Goal: Complete application form

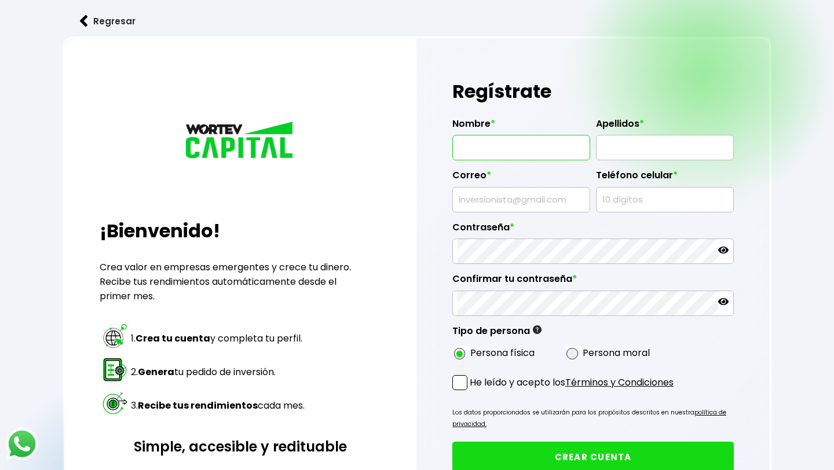
click at [487, 149] on input "text" at bounding box center [520, 147] width 127 height 24
drag, startPoint x: 569, startPoint y: 152, endPoint x: 501, endPoint y: 150, distance: 67.8
click at [501, 150] on input "[PERSON_NAME]" at bounding box center [520, 147] width 127 height 24
type input "[PERSON_NAME]"
click at [615, 146] on input "text" at bounding box center [664, 147] width 127 height 24
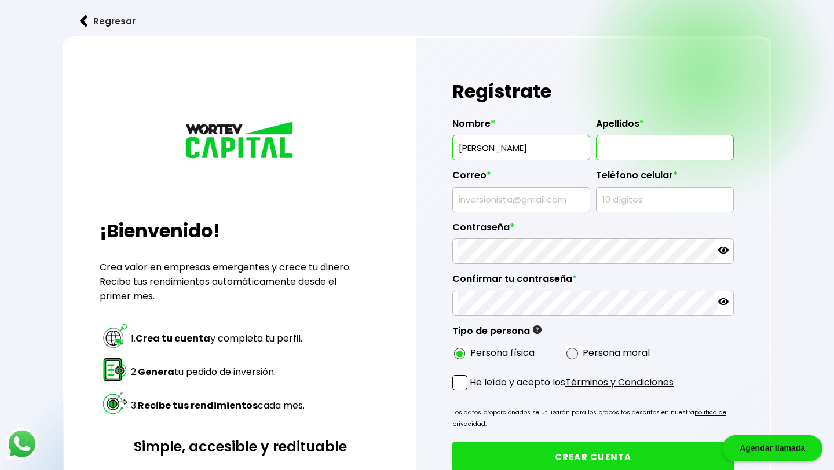
paste input "[PERSON_NAME]"
type input "[PERSON_NAME]"
click at [512, 201] on input "text" at bounding box center [520, 200] width 127 height 24
type input "[EMAIL_ADDRESS][DOMAIN_NAME]"
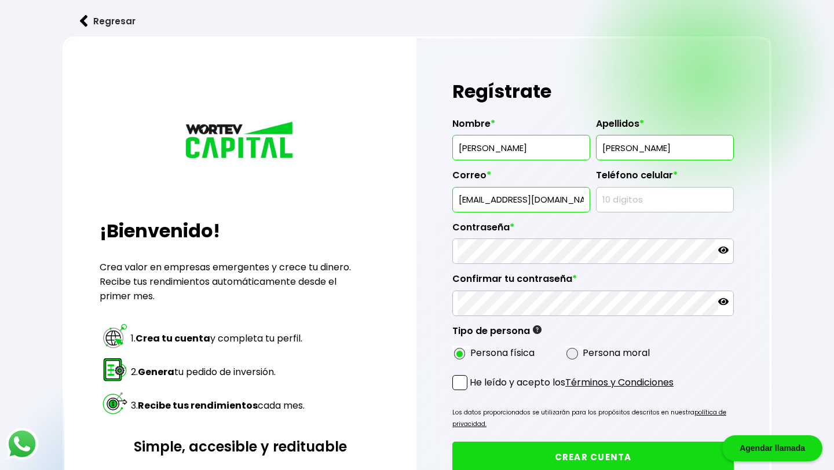
click at [652, 201] on input "text" at bounding box center [664, 200] width 127 height 24
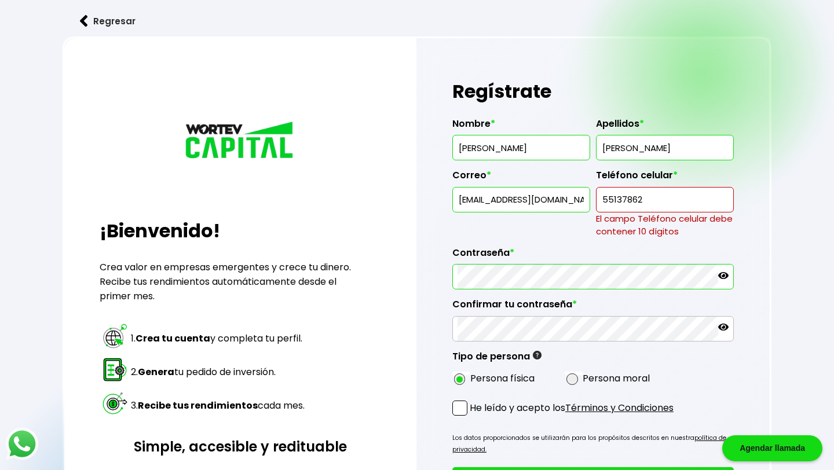
click at [547, 251] on div "Contraseña *" at bounding box center [592, 264] width 281 height 52
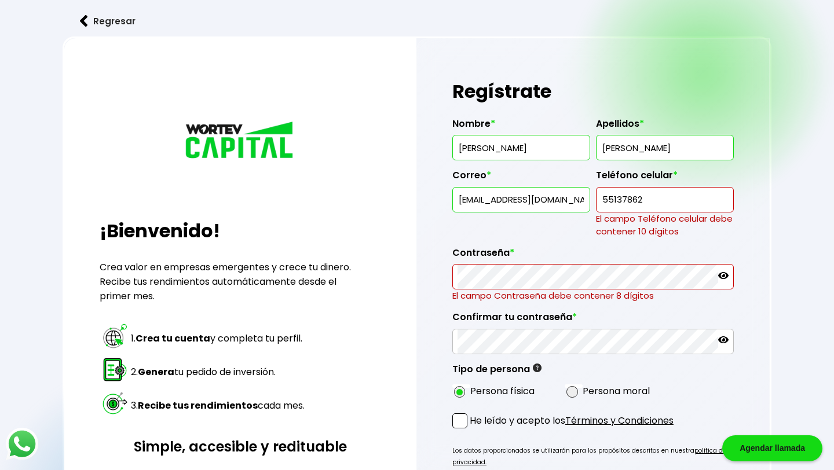
click at [646, 199] on input "55137862" at bounding box center [664, 200] width 127 height 24
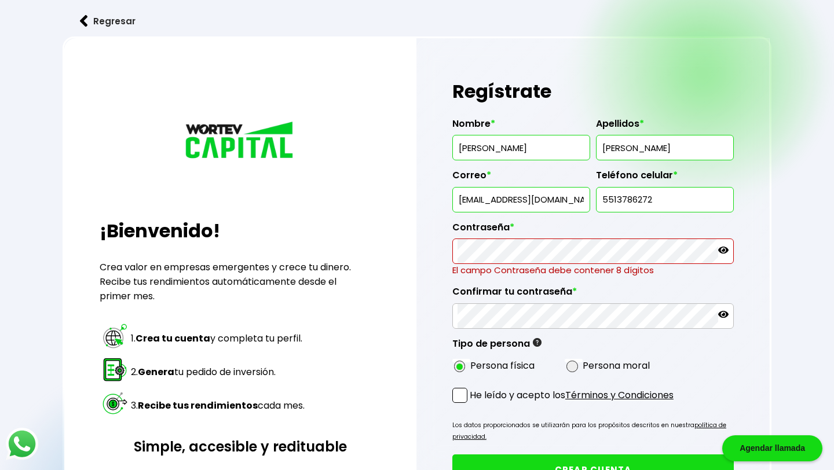
type input "5513786272"
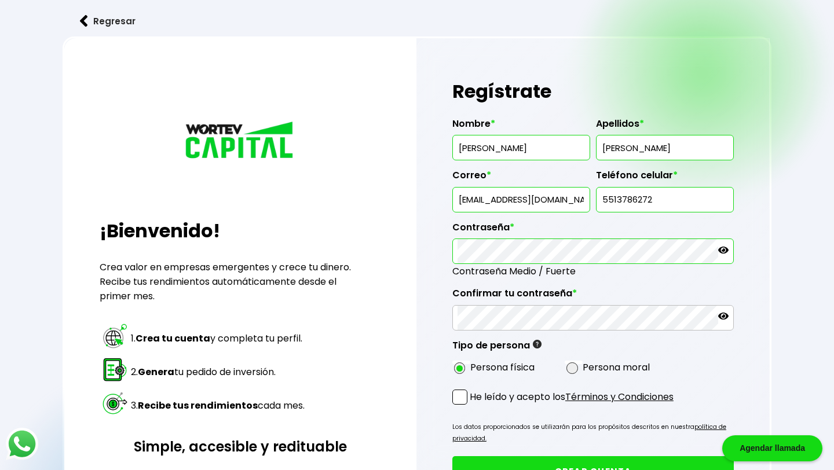
click at [728, 251] on icon at bounding box center [723, 250] width 10 height 7
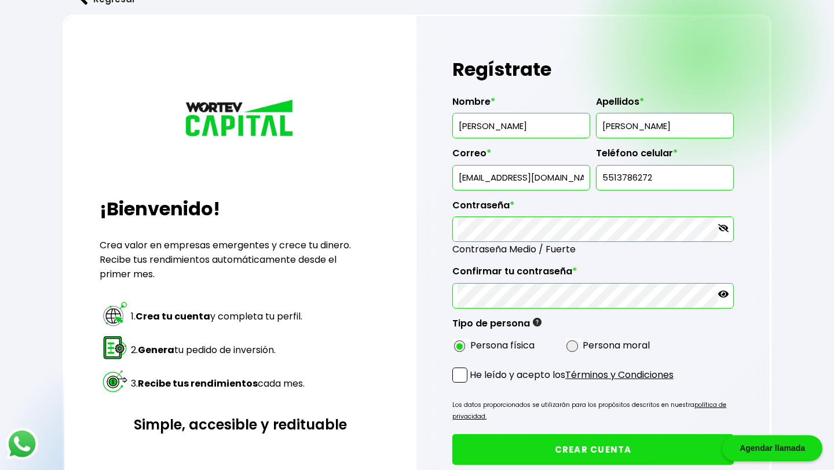
scroll to position [30, 0]
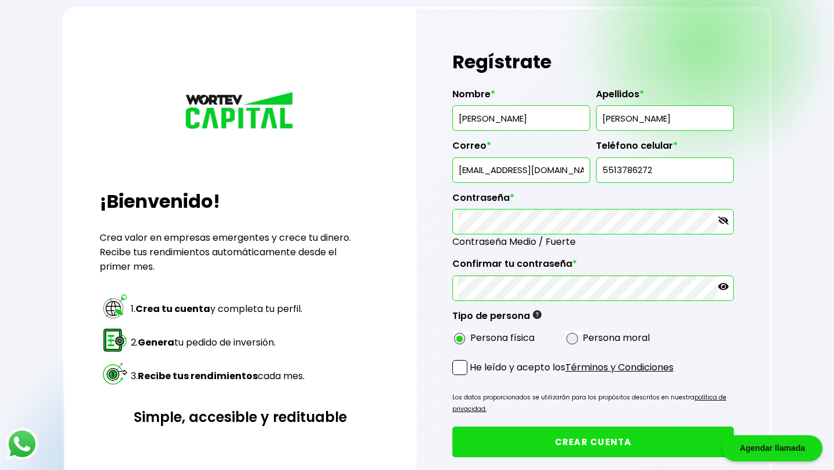
click at [462, 367] on span at bounding box center [459, 367] width 15 height 15
click at [472, 376] on input "He leído y acepto los Términos y Condiciones" at bounding box center [472, 376] width 0 height 0
click at [561, 443] on button "CREAR CUENTA" at bounding box center [592, 442] width 281 height 31
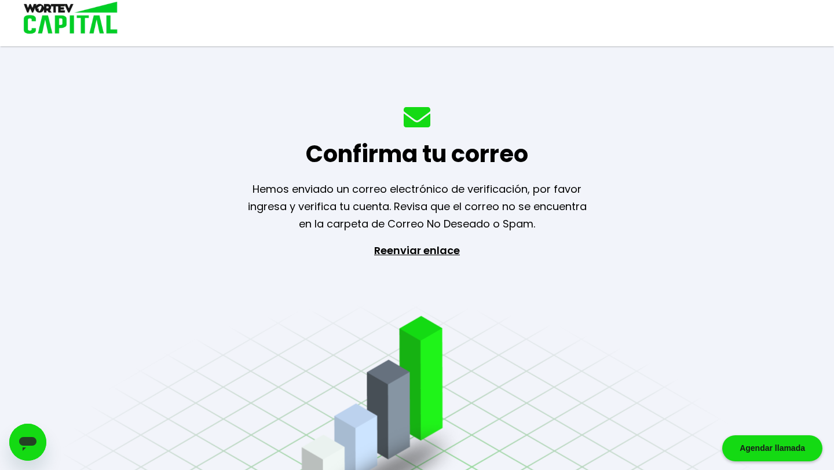
click at [430, 252] on p "Reenviar enlace" at bounding box center [417, 303] width 107 height 122
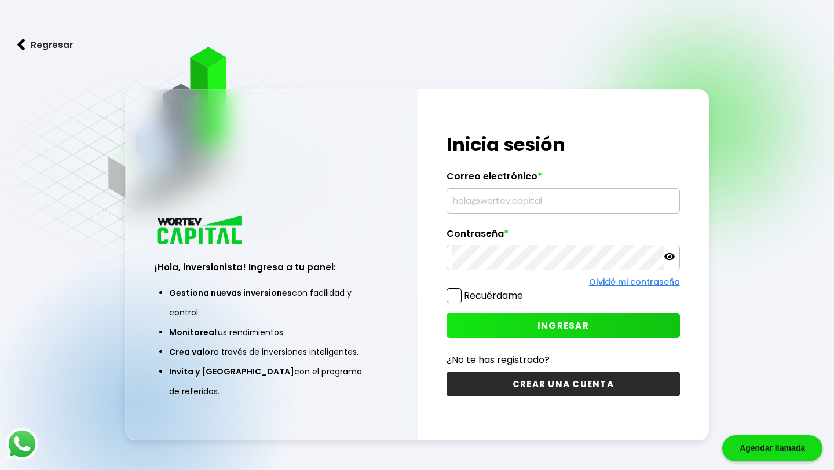
type input "[EMAIL_ADDRESS][DOMAIN_NAME]"
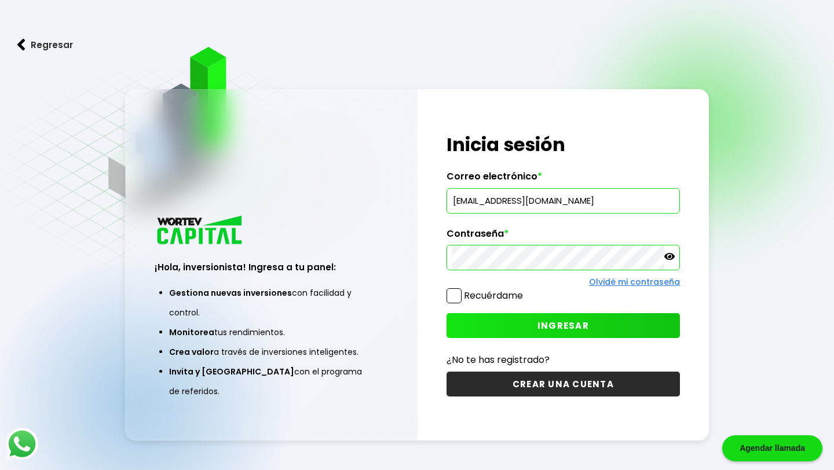
click at [672, 262] on icon at bounding box center [669, 256] width 10 height 10
click at [455, 296] on span at bounding box center [453, 295] width 15 height 15
click at [525, 290] on input "Recuérdame" at bounding box center [525, 290] width 0 height 0
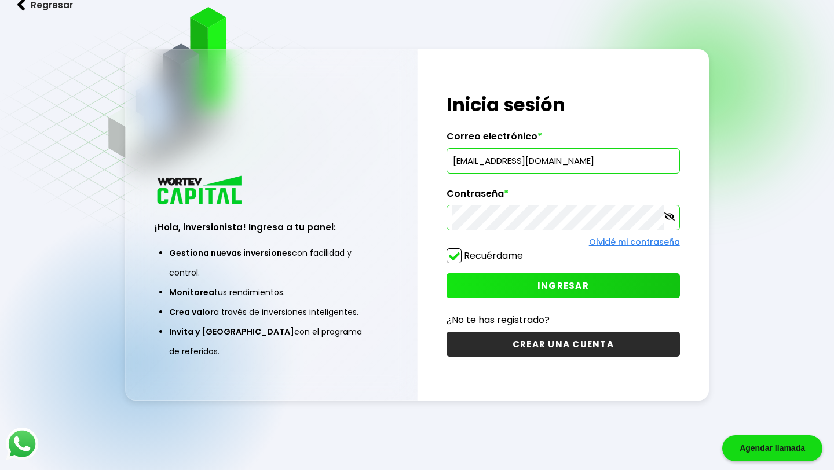
scroll to position [44, 0]
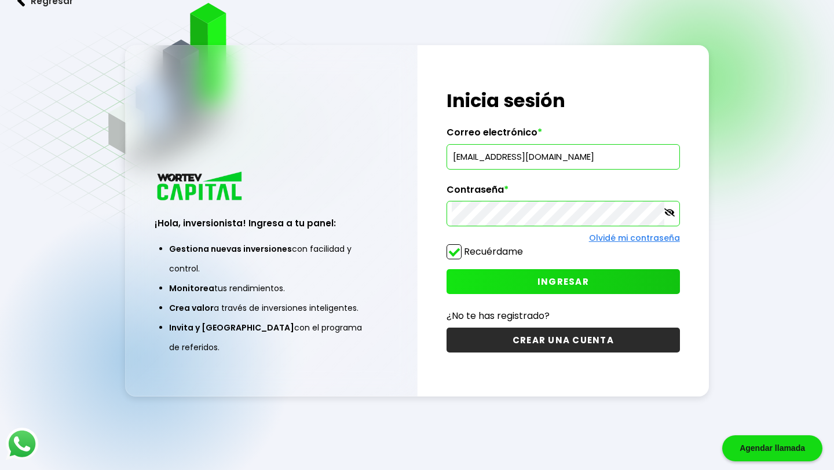
click at [601, 279] on button "INGRESAR" at bounding box center [562, 281] width 233 height 25
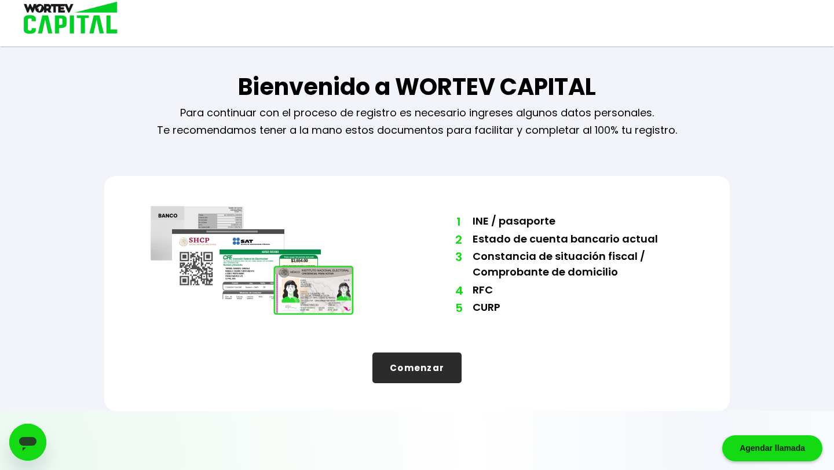
click at [427, 374] on button "Comenzar" at bounding box center [416, 368] width 89 height 31
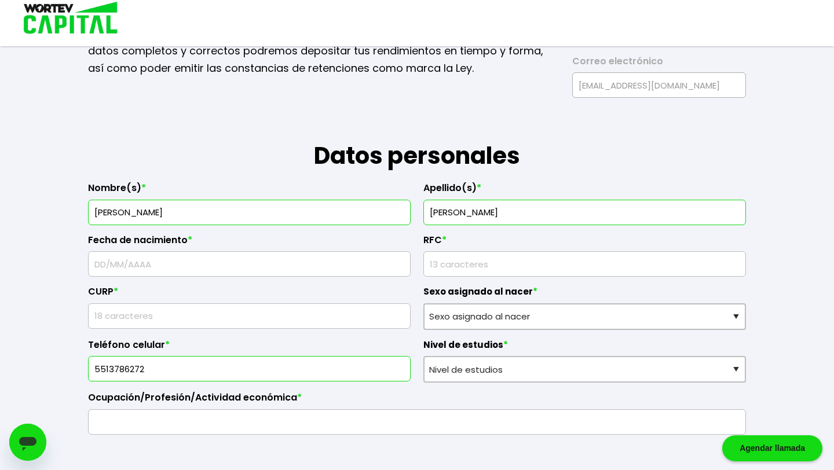
scroll to position [103, 0]
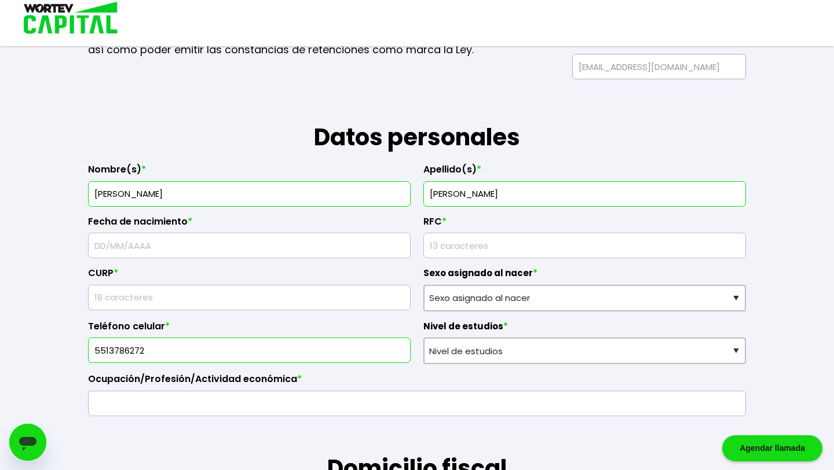
click at [312, 244] on input "text" at bounding box center [249, 245] width 312 height 24
type input "16/09/1986"
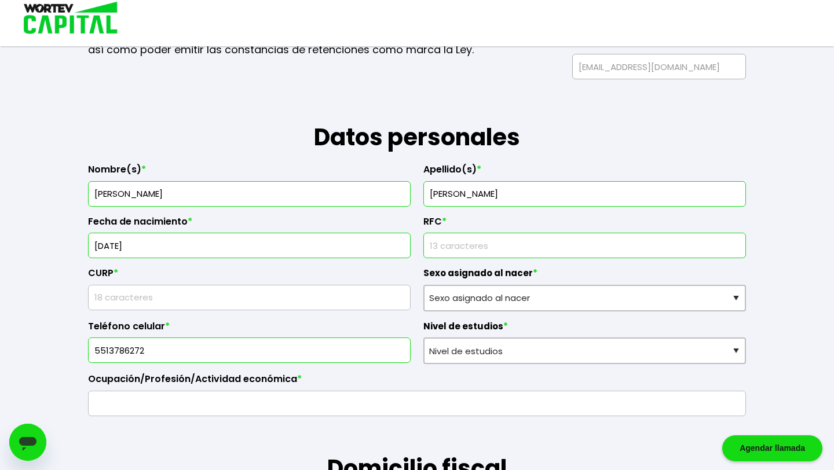
click at [487, 251] on input "rfc" at bounding box center [584, 245] width 312 height 24
type input "SACM860916U18"
click at [265, 294] on input "text" at bounding box center [249, 297] width 312 height 24
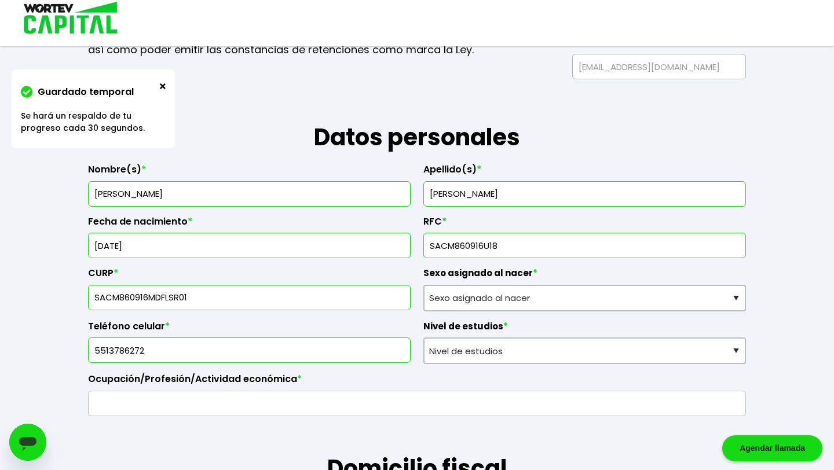
type input "SACM860916MDFLSR01"
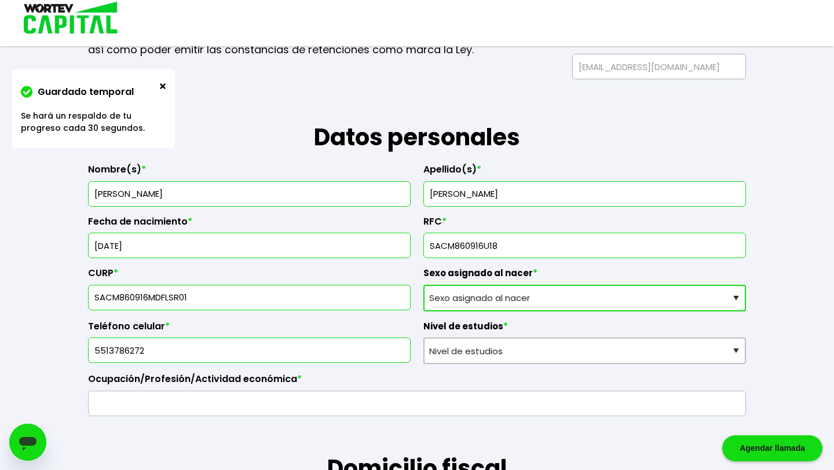
click at [463, 298] on select "Sexo asignado al nacer Hombre Mujer Prefiero no contestar" at bounding box center [584, 298] width 323 height 27
select select "Mujer"
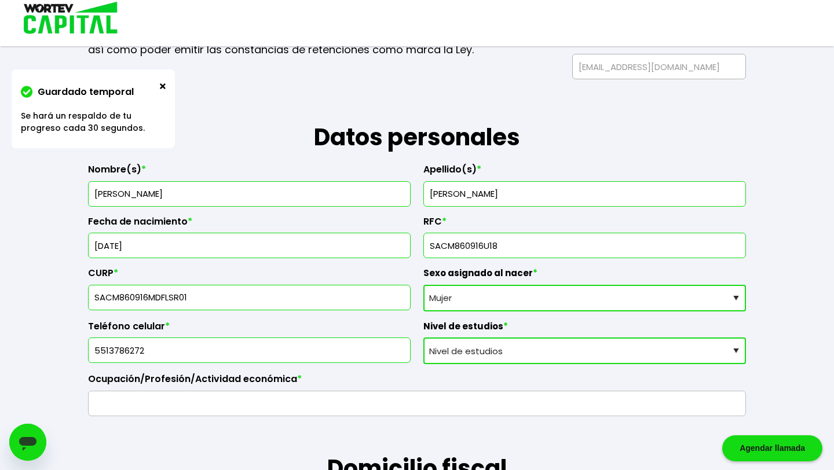
click at [481, 348] on select "Nivel de estudios Primaria Secundaria Bachillerato Licenciatura Posgrado" at bounding box center [584, 351] width 323 height 27
select select "Licenciatura"
click at [351, 400] on input "text" at bounding box center [416, 403] width 647 height 24
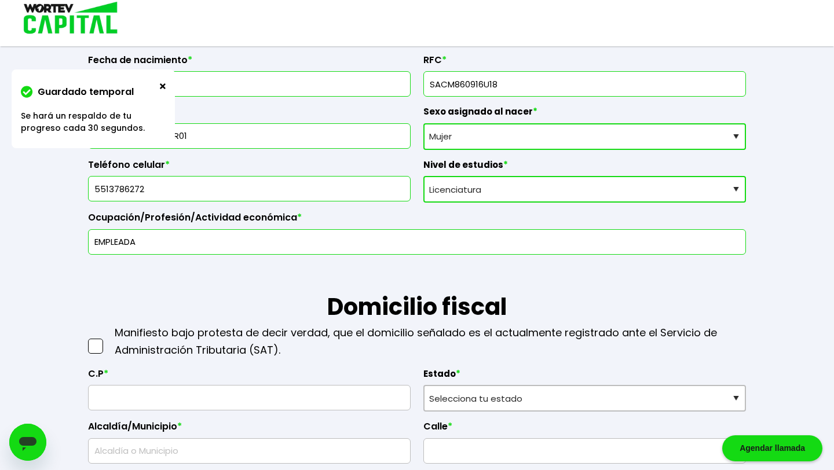
scroll to position [266, 0]
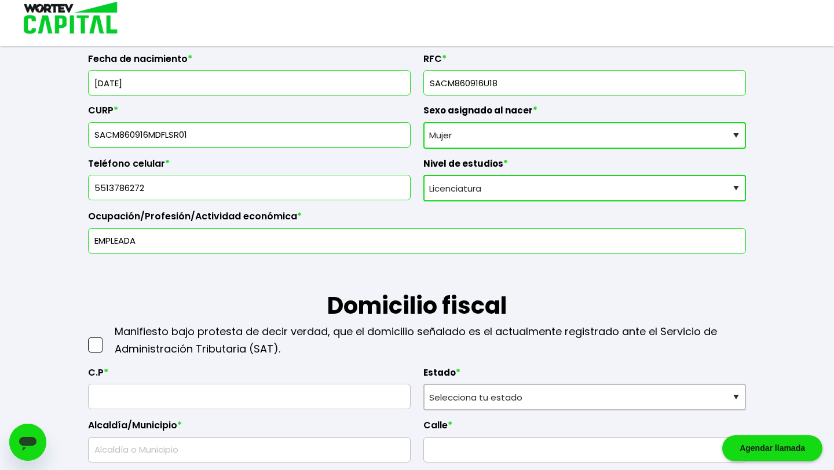
type input "EMPLEADA"
click at [96, 345] on span at bounding box center [95, 345] width 15 height 15
click at [108, 339] on input "checkbox" at bounding box center [108, 339] width 0 height 0
click at [138, 395] on input "text" at bounding box center [249, 396] width 312 height 24
type input "10100"
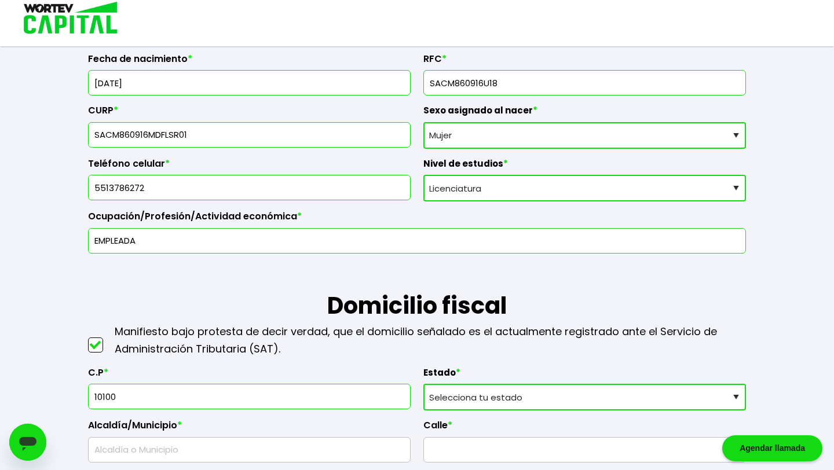
click at [456, 402] on select "Selecciona tu estado Aguascalientes Baja California Baja California Sur Campech…" at bounding box center [584, 397] width 323 height 27
select select "DF"
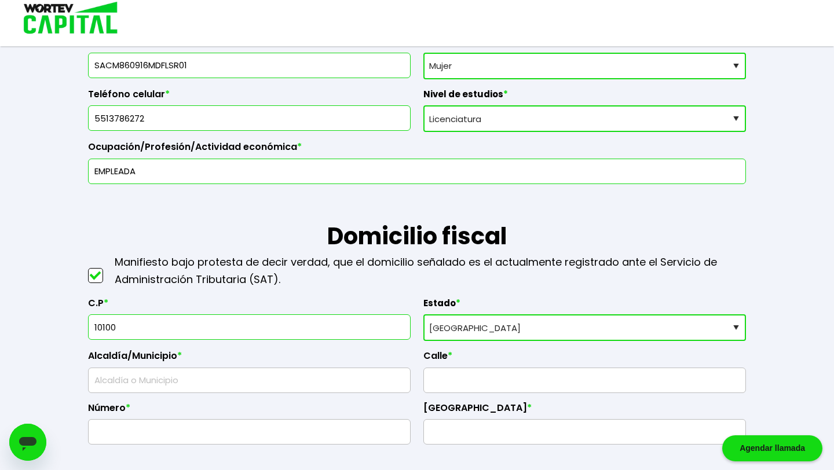
scroll to position [348, 0]
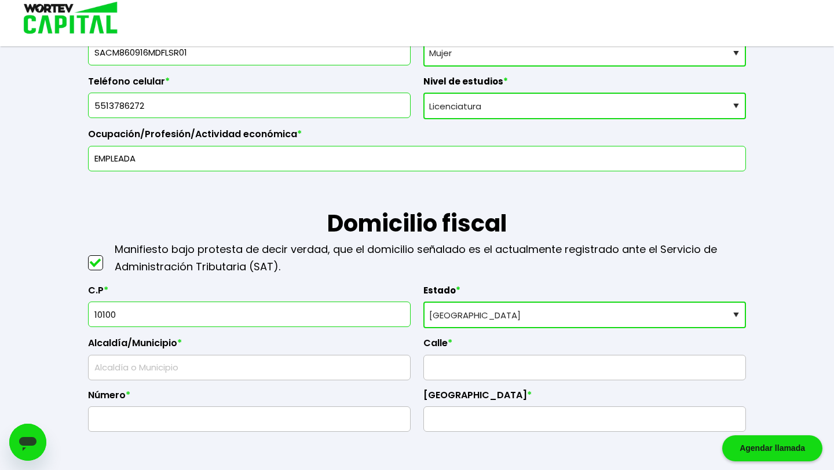
click at [314, 374] on input "text" at bounding box center [249, 368] width 312 height 24
type input "MAGDALENA CONTRERAS"
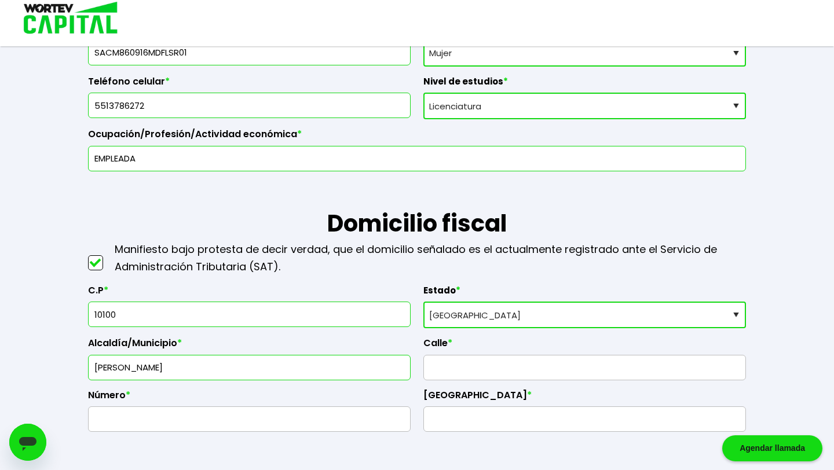
type input "ADELITA"
type input "30"
type input "UNIDAD HABITACIONAL INDEPENDENCIA"
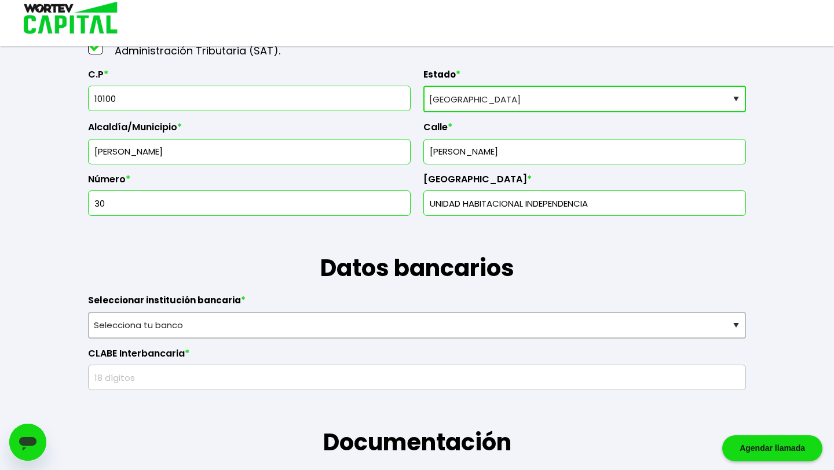
scroll to position [567, 0]
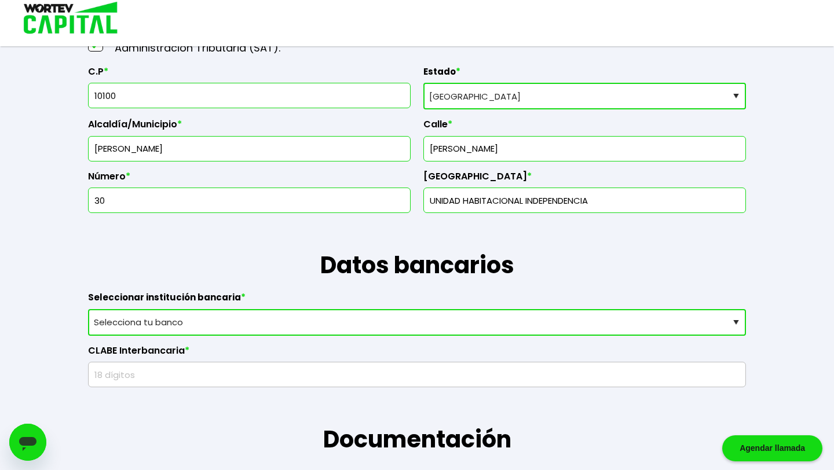
click at [458, 321] on select "Selecciona tu banco ABC Capital Actinver Afirme Albo ASP Banamex Banbajio Banco…" at bounding box center [417, 322] width 658 height 27
select select "BBVA Bancomer"
click at [321, 380] on input "text" at bounding box center [416, 374] width 647 height 24
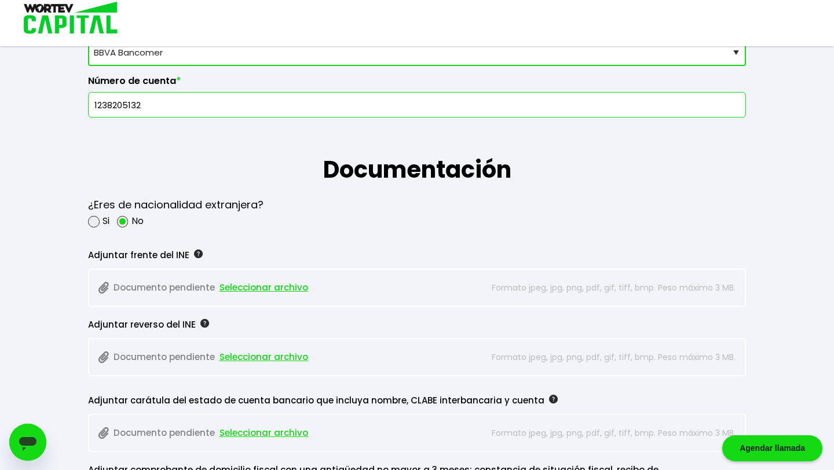
scroll to position [850, 0]
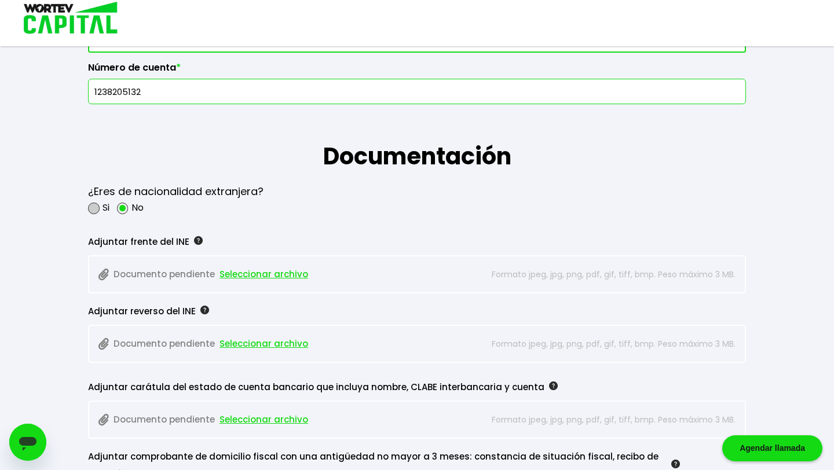
type input "1238205132"
click at [93, 206] on span at bounding box center [94, 209] width 12 height 12
click at [105, 206] on input "radio" at bounding box center [109, 208] width 8 height 8
radio input "true"
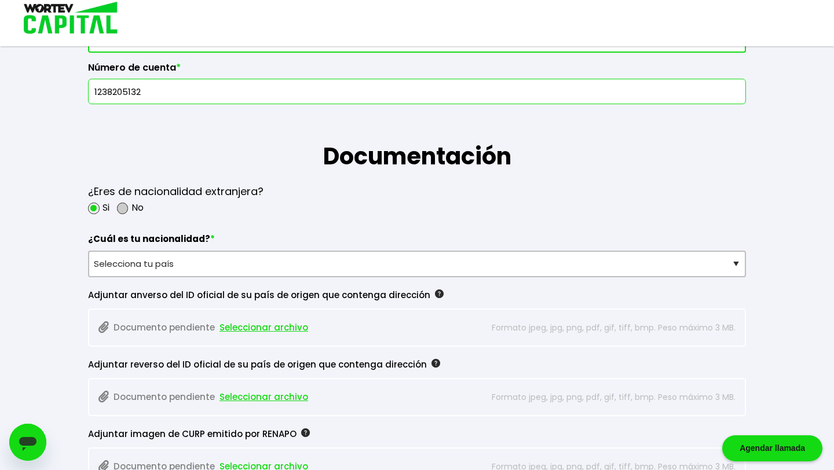
click at [124, 207] on span at bounding box center [123, 209] width 12 height 12
click at [134, 207] on input "radio" at bounding box center [138, 208] width 8 height 8
radio input "true"
radio input "false"
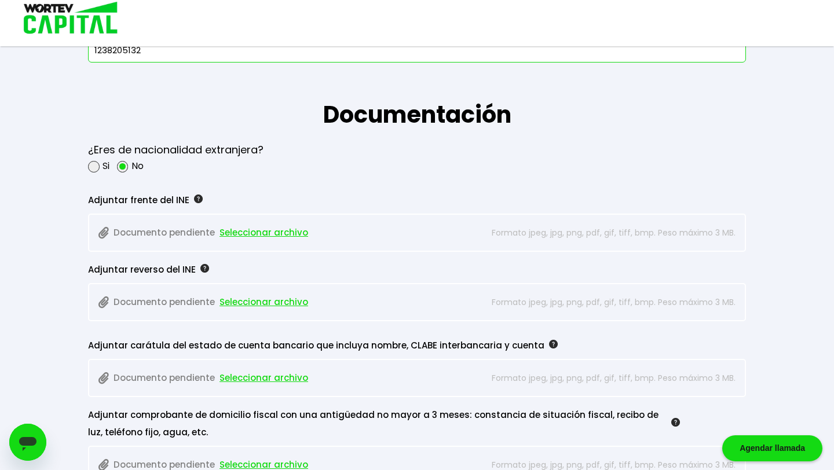
scroll to position [882, 0]
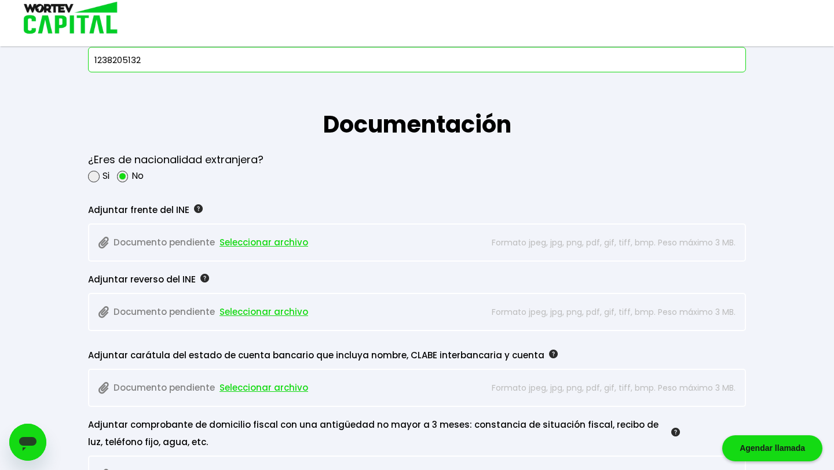
click at [270, 241] on span "Seleccionar archivo" at bounding box center [263, 242] width 89 height 17
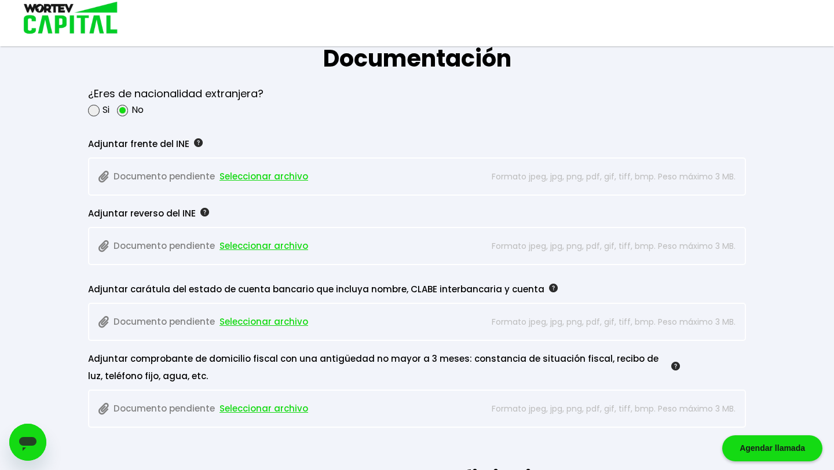
scroll to position [947, 0]
click at [258, 173] on span "Seleccionar archivo" at bounding box center [263, 176] width 89 height 17
click at [253, 249] on span "Seleccionar archivo" at bounding box center [263, 246] width 89 height 17
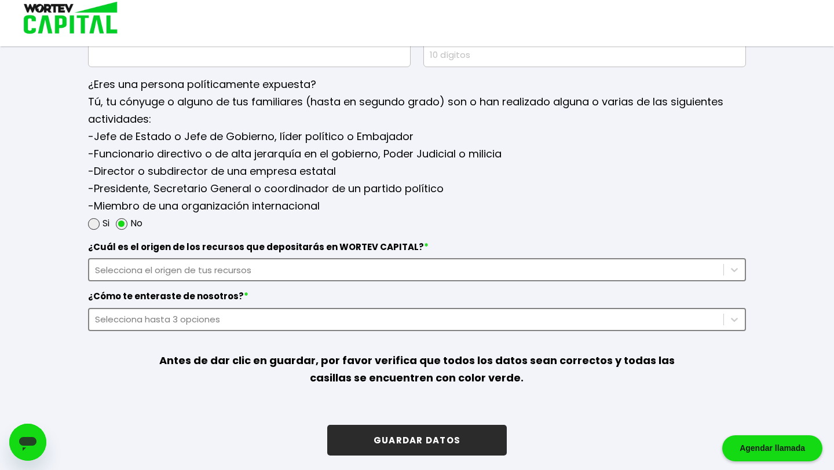
scroll to position [1485, 0]
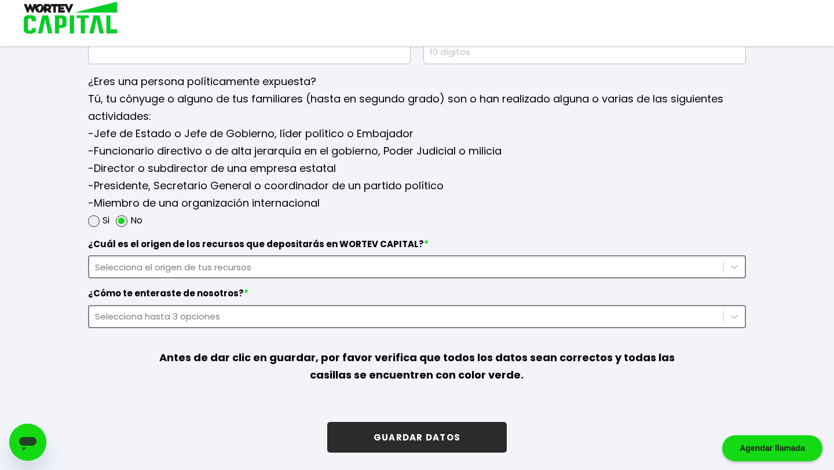
click at [295, 263] on div "Selecciona el origen de tus recursos" at bounding box center [406, 267] width 622 height 13
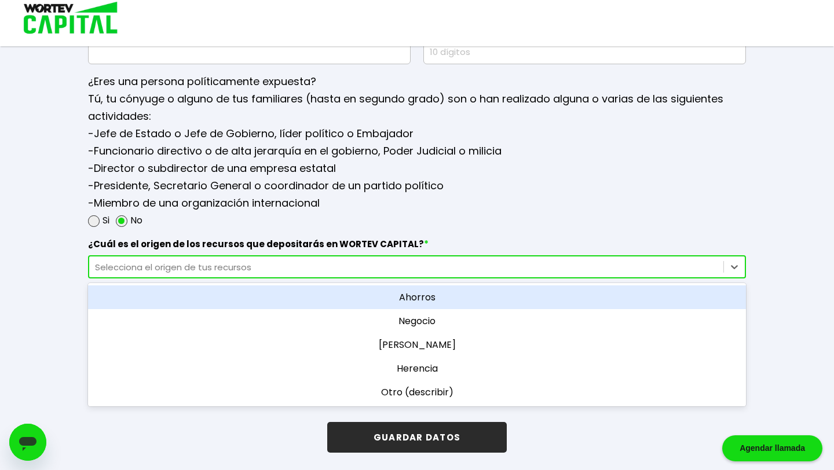
click at [431, 300] on div "Ahorros" at bounding box center [417, 297] width 658 height 24
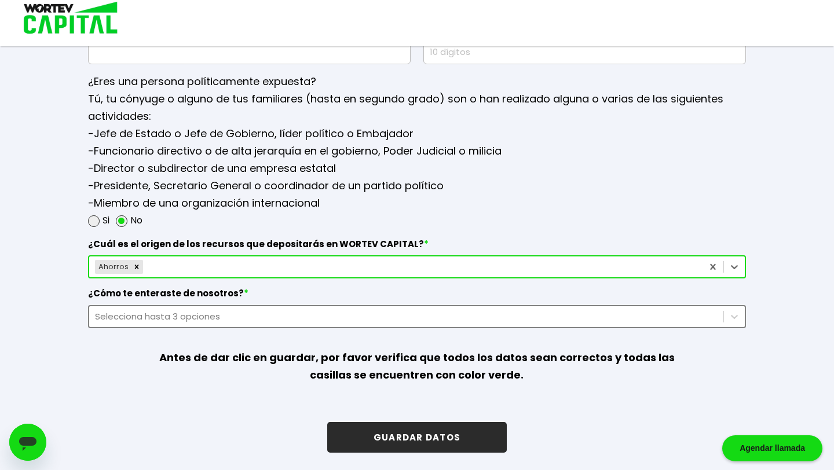
click at [348, 321] on div "Selecciona hasta 3 opciones" at bounding box center [406, 316] width 622 height 13
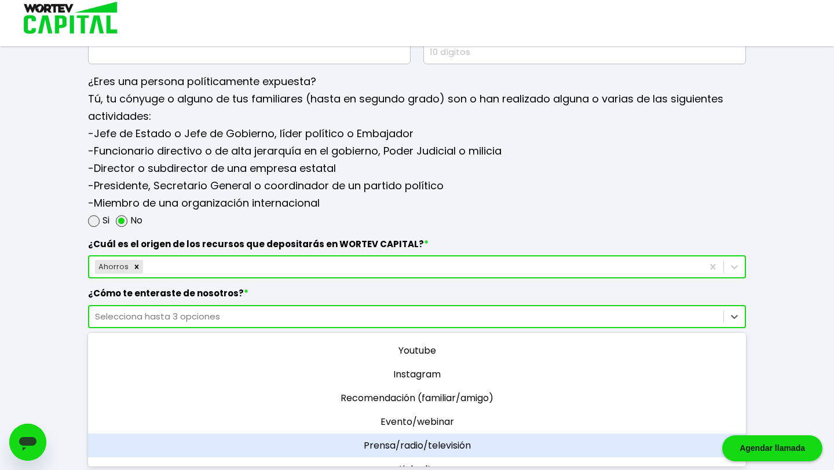
scroll to position [43, 0]
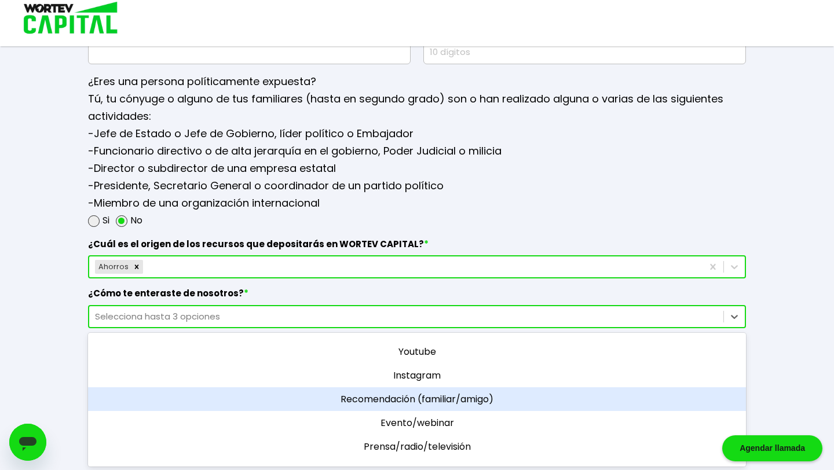
click at [406, 389] on div "Recomendación (familiar/amigo)" at bounding box center [417, 399] width 658 height 24
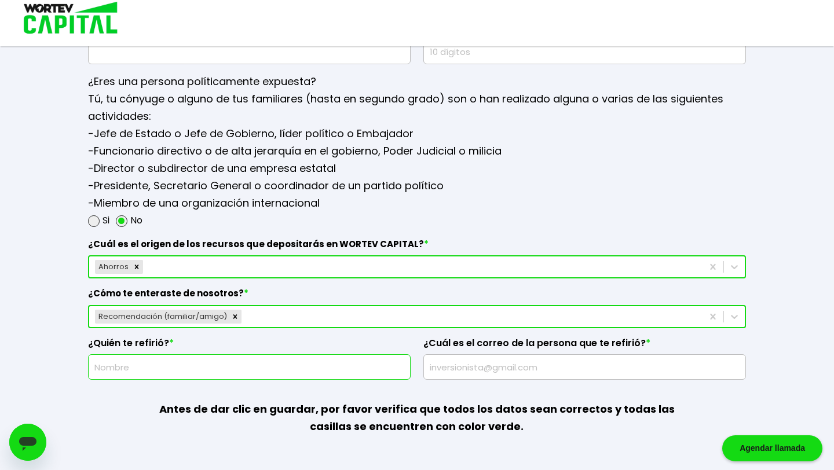
click at [349, 367] on input "text" at bounding box center [249, 367] width 312 height 24
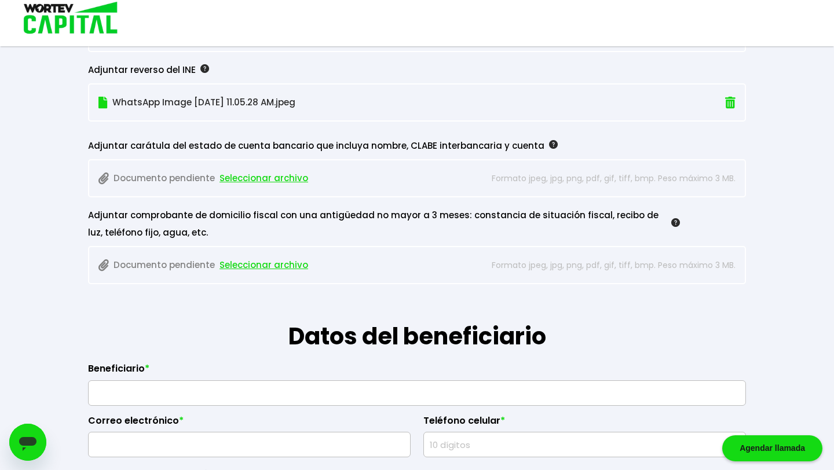
scroll to position [1084, 0]
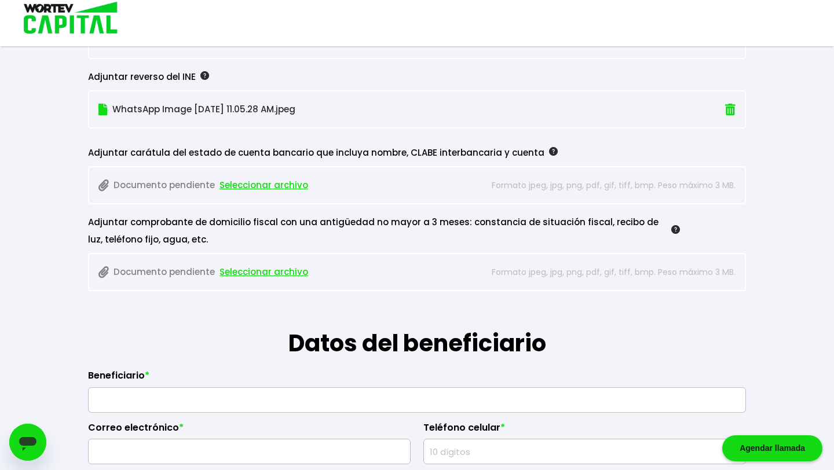
click at [283, 269] on span "Seleccionar archivo" at bounding box center [263, 271] width 89 height 17
click at [277, 182] on span "Seleccionar archivo" at bounding box center [263, 185] width 89 height 17
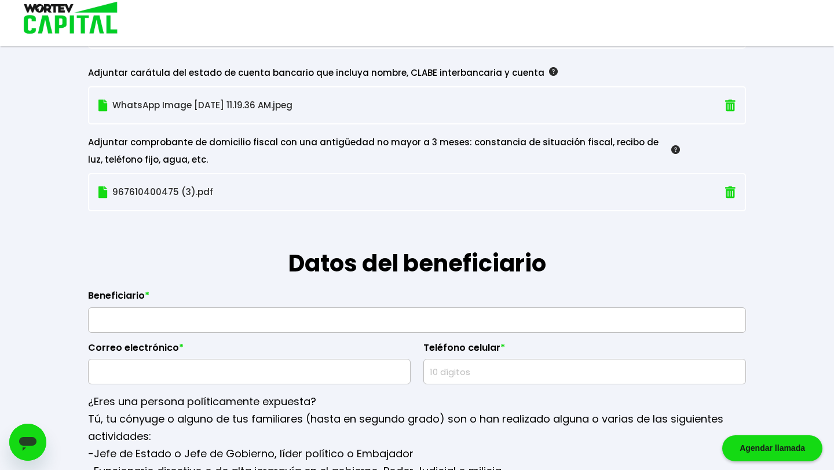
scroll to position [1174, 0]
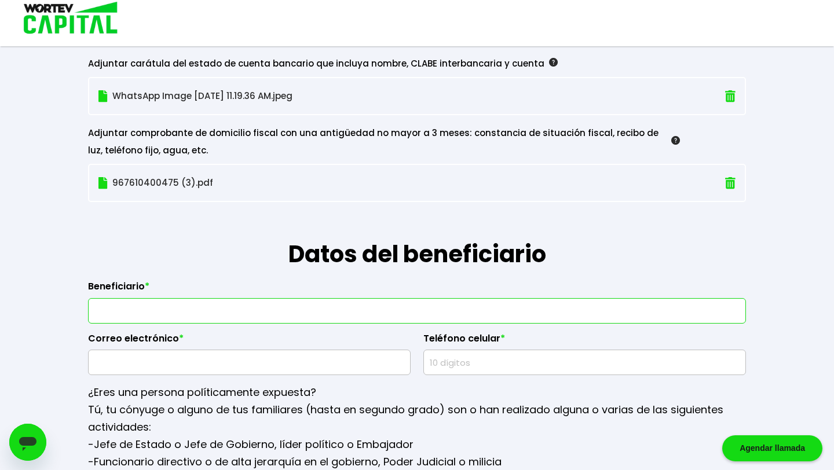
click at [295, 308] on input "text" at bounding box center [416, 311] width 647 height 24
type input "Luis Enrique Lizárraga Ojinaga"
click at [270, 360] on input "text" at bounding box center [249, 362] width 312 height 24
type input "luisenrique777@hotmail.com"
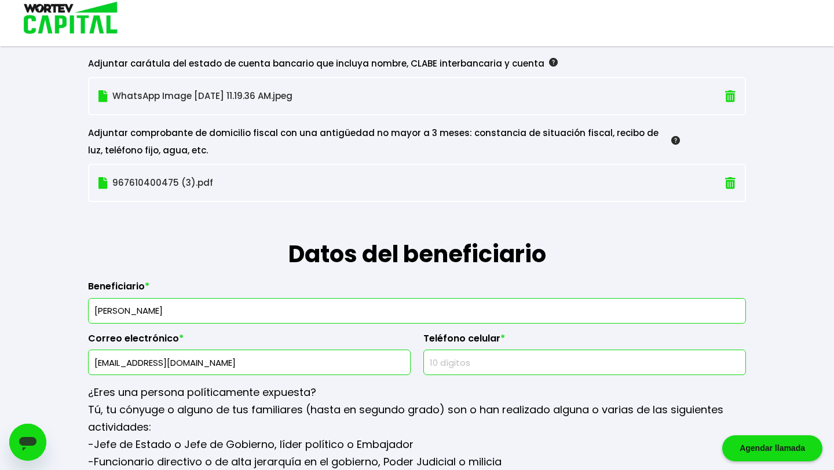
click at [449, 358] on input "text" at bounding box center [584, 362] width 312 height 24
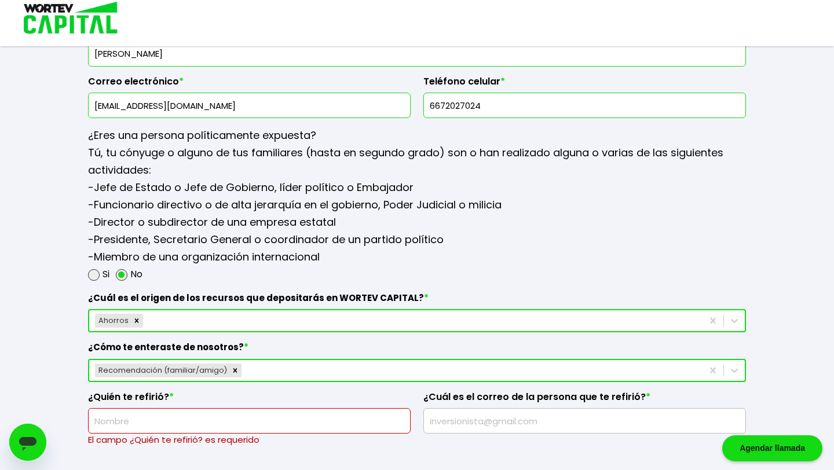
scroll to position [1435, 0]
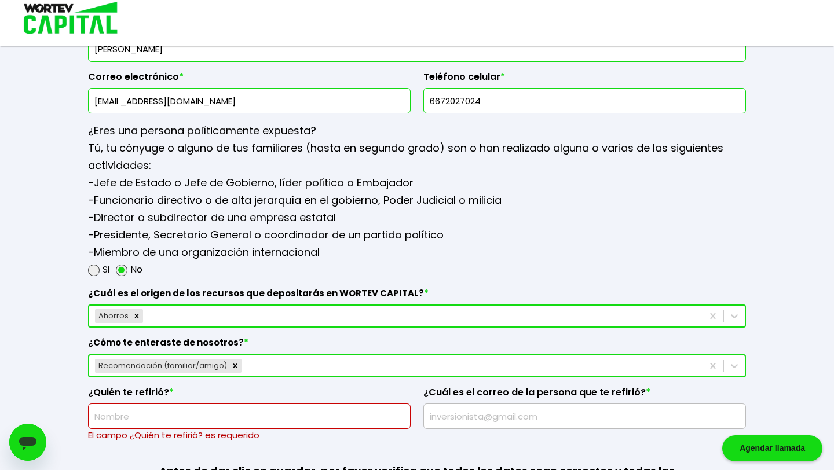
type input "6672027024"
click at [336, 415] on input "text" at bounding box center [249, 416] width 312 height 24
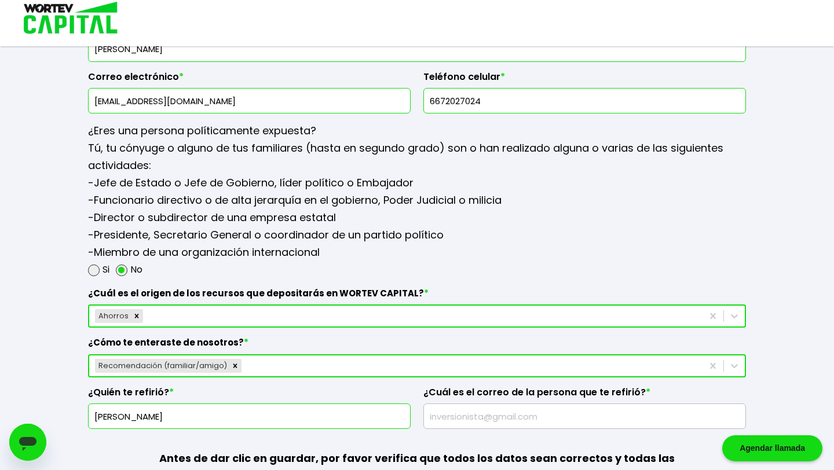
type input "Luis Enrique Lizárraga Ojinaga"
click at [481, 415] on input "text" at bounding box center [584, 416] width 312 height 24
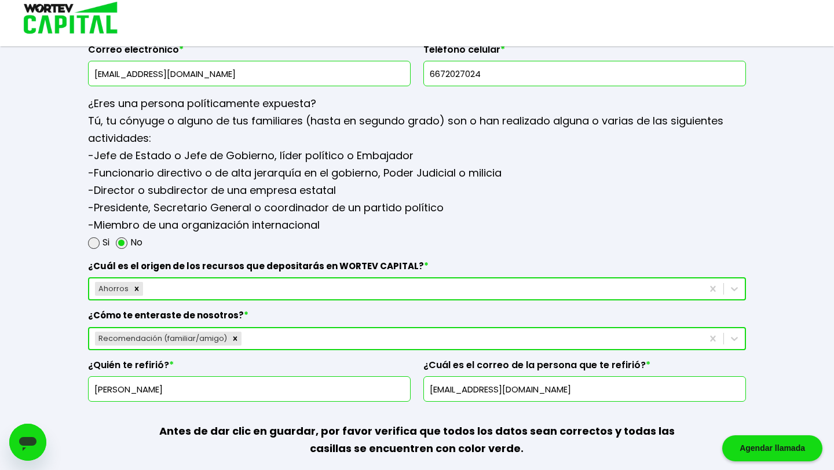
scroll to position [1537, 0]
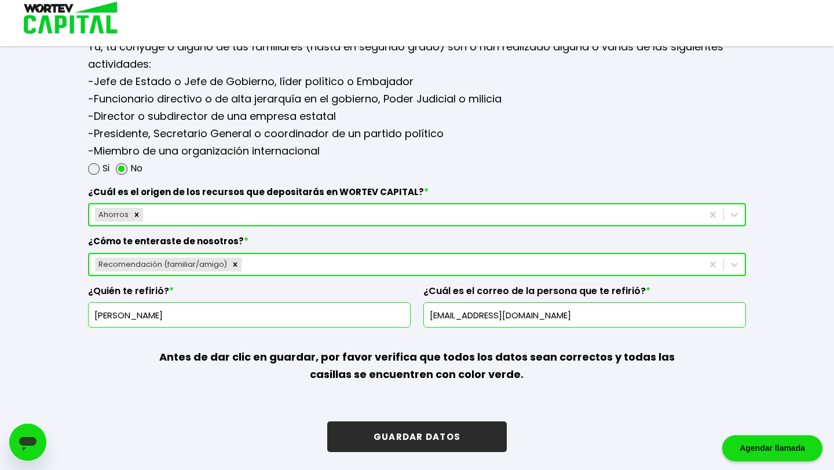
type input "luisenrique777@hotmail.com"
click at [488, 437] on button "GUARDAR DATOS" at bounding box center [416, 437] width 179 height 31
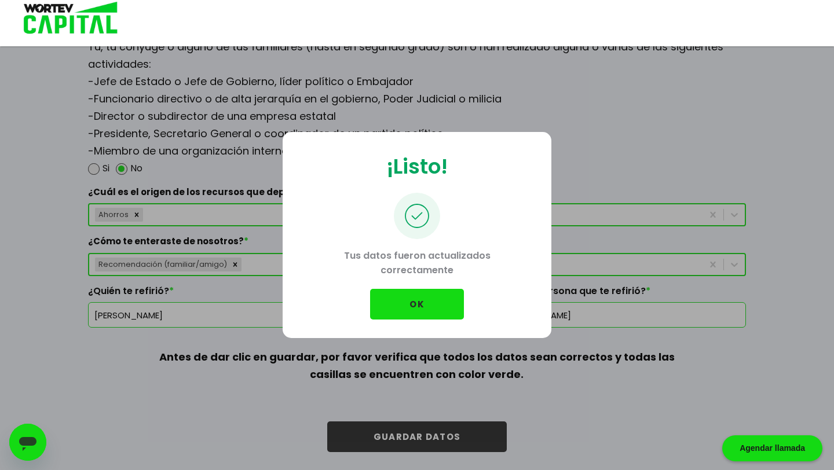
click at [448, 305] on button "OK" at bounding box center [417, 304] width 94 height 31
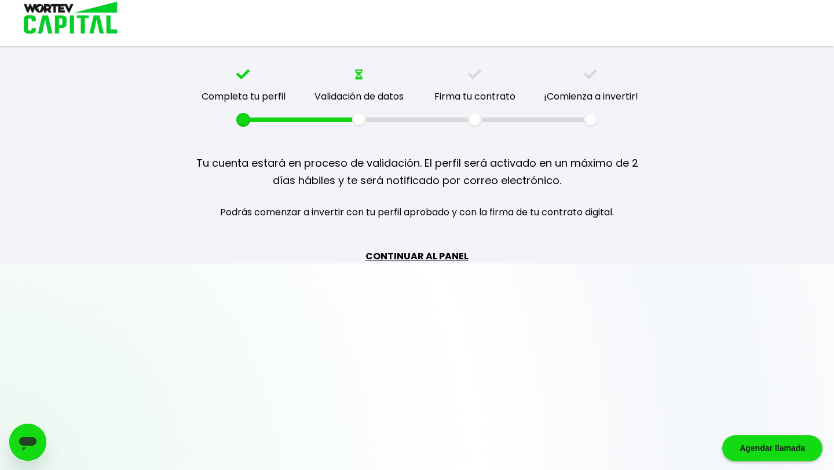
click at [457, 255] on link "CONTINUAR AL PANEL" at bounding box center [416, 256] width 103 height 14
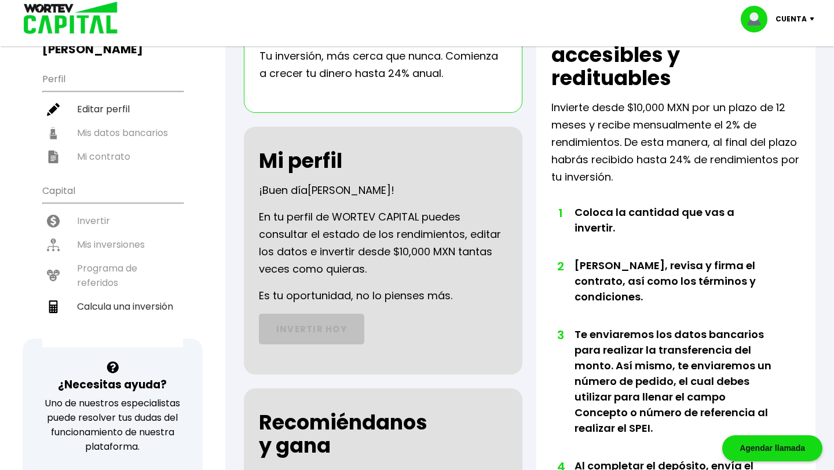
scroll to position [119, 0]
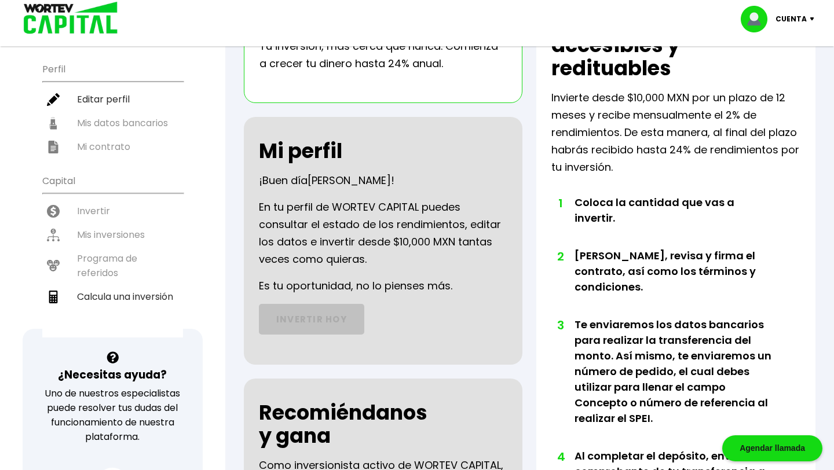
click at [118, 243] on ul "Capital Invertir Mis inversiones Programa de referidos Calcula una inversión" at bounding box center [112, 253] width 141 height 170
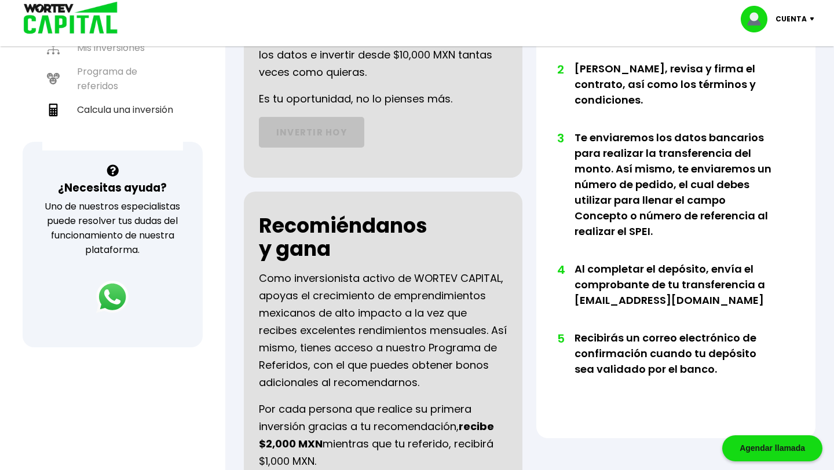
scroll to position [0, 0]
